Goal: Information Seeking & Learning: Learn about a topic

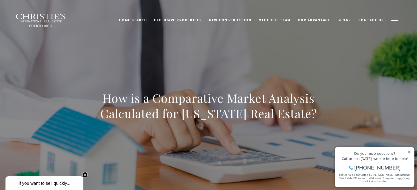
drag, startPoint x: 385, startPoint y: 6, endPoint x: 358, endPoint y: 2, distance: 27.2
click at [358, 2] on div "Home Search [GEOGRAPHIC_DATA] [GEOGRAPHIC_DATA] Coastal [GEOGRAPHIC_DATA][PERSO…" at bounding box center [208, 13] width 417 height 27
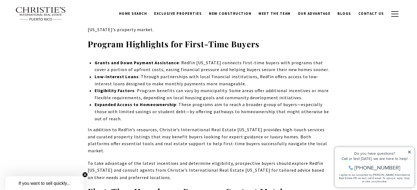
scroll to position [825, 0]
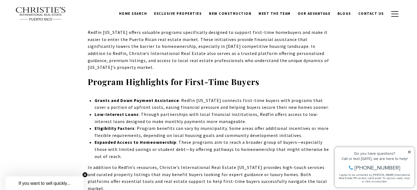
drag, startPoint x: 94, startPoint y: 90, endPoint x: 320, endPoint y: 87, distance: 225.4
click at [320, 97] on p "Grants and Down Payment Assistance : Redfin [US_STATE] connects first-time buye…" at bounding box center [211, 104] width 235 height 14
click at [167, 111] on p "Low-Interest Loans : Through partnerships with local financial institutions, Re…" at bounding box center [211, 118] width 235 height 14
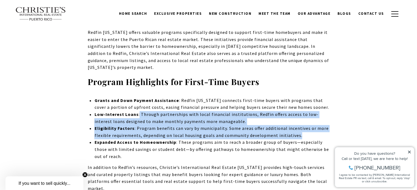
drag, startPoint x: 137, startPoint y: 96, endPoint x: 341, endPoint y: 110, distance: 203.7
click at [216, 125] on p "Eligibility Factors : Program benefits can vary by municipality. Some areas off…" at bounding box center [211, 132] width 235 height 14
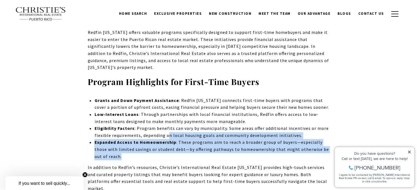
drag, startPoint x: 167, startPoint y: 118, endPoint x: 169, endPoint y: 137, distance: 19.2
click at [169, 137] on ul "Grants and Down Payment Assistance : Redfin [US_STATE] connects first-time buye…" at bounding box center [211, 128] width 235 height 63
click at [159, 140] on p "Expanded Access to Homeownership : These programs aim to reach a broader group …" at bounding box center [211, 149] width 235 height 21
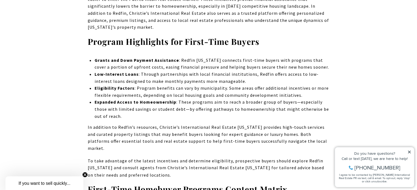
scroll to position [903, 0]
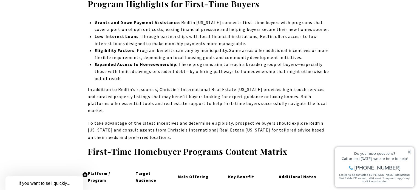
click at [156, 86] on p "In addition to Redfin’s resources, Christie’s International Real Estate [US_STA…" at bounding box center [209, 100] width 242 height 28
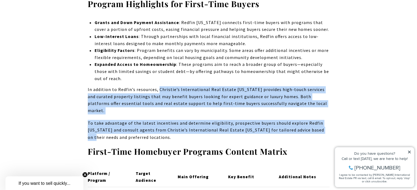
drag, startPoint x: 158, startPoint y: 71, endPoint x: 326, endPoint y: 108, distance: 172.4
click at [284, 120] on p "To take advantage of the latest incentives and determine eligibility, prospecti…" at bounding box center [209, 130] width 242 height 21
click at [235, 120] on p "To take advantage of the latest incentives and determine eligibility, prospecti…" at bounding box center [209, 130] width 242 height 21
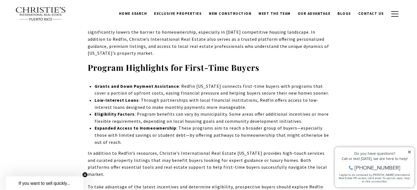
scroll to position [830, 0]
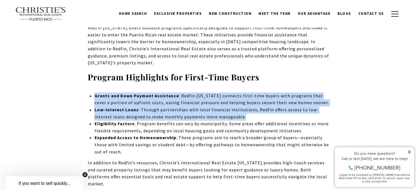
drag, startPoint x: 96, startPoint y: 77, endPoint x: 337, endPoint y: 103, distance: 242.4
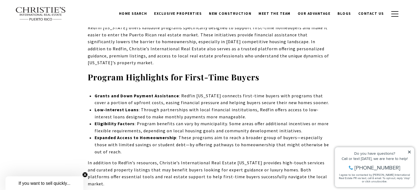
click at [270, 121] on p "Eligibility Factors : Program benefits can vary by municipality. Some areas off…" at bounding box center [211, 128] width 235 height 14
click at [259, 107] on p "Low-Interest Loans : Through partnerships with local financial institutions, Re…" at bounding box center [211, 114] width 235 height 14
copy p "Redfin"
click at [251, 107] on p "Low-Interest Loans : Through partnerships with local financial institutions, Re…" at bounding box center [211, 114] width 235 height 14
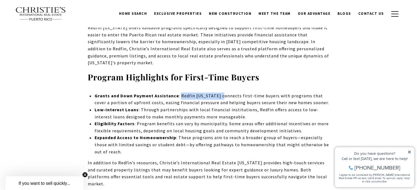
drag, startPoint x: 179, startPoint y: 77, endPoint x: 218, endPoint y: 81, distance: 39.9
click at [218, 93] on p "Grants and Down Payment Assistance : Redfin [US_STATE] connects first-time buye…" at bounding box center [211, 100] width 235 height 14
drag, startPoint x: 205, startPoint y: 73, endPoint x: 192, endPoint y: 80, distance: 14.6
click at [192, 93] on p "Grants and Down Payment Assistance : Redfin [US_STATE] connects first-time buye…" at bounding box center [211, 100] width 235 height 14
drag, startPoint x: 179, startPoint y: 76, endPoint x: 217, endPoint y: 78, distance: 38.4
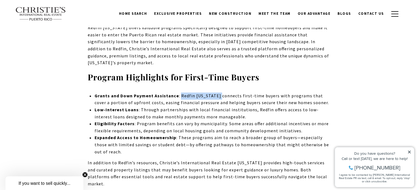
click at [217, 93] on p "Grants and Down Payment Assistance : Redfin [US_STATE] connects first-time buye…" at bounding box center [211, 100] width 235 height 14
copy p "Redfin [US_STATE]"
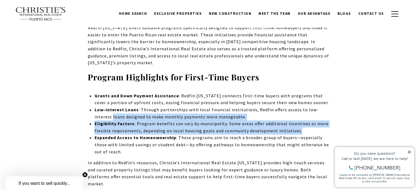
drag, startPoint x: 94, startPoint y: 100, endPoint x: 336, endPoint y: 122, distance: 243.2
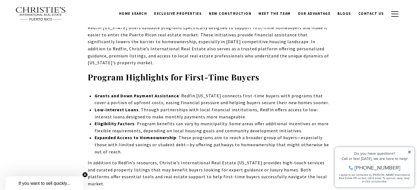
click at [313, 134] on p "Expanded Access to Homeownership : These programs aim to reach a broader group …" at bounding box center [211, 144] width 235 height 21
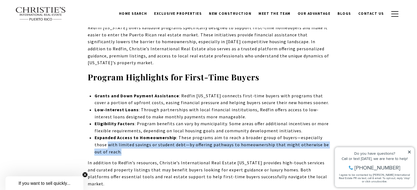
drag, startPoint x: 91, startPoint y: 126, endPoint x: 168, endPoint y: 132, distance: 77.2
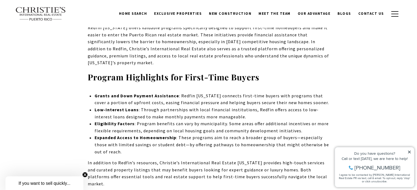
click at [166, 160] on p "In addition to Redfin’s resources, Christie’s International Real Estate [US_STA…" at bounding box center [209, 174] width 242 height 28
drag, startPoint x: 157, startPoint y: 144, endPoint x: 302, endPoint y: 160, distance: 146.0
click at [302, 160] on p "In addition to Redfin’s resources, Christie’s International Real Estate [US_STA…" at bounding box center [209, 174] width 242 height 28
